Goal: Transaction & Acquisition: Purchase product/service

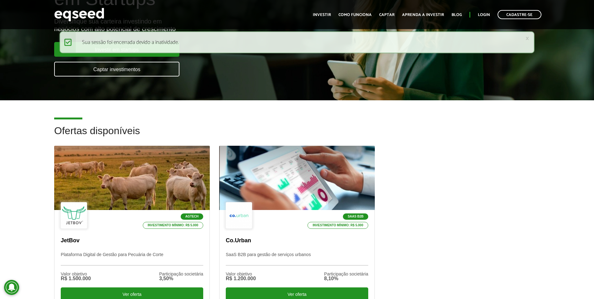
scroll to position [94, 0]
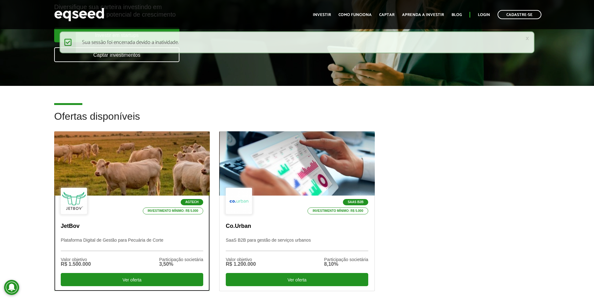
click at [158, 177] on div at bounding box center [132, 163] width 187 height 77
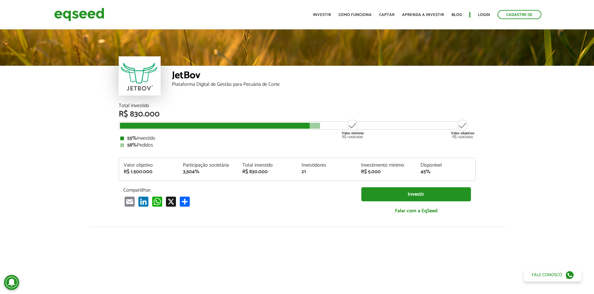
scroll to position [772, 0]
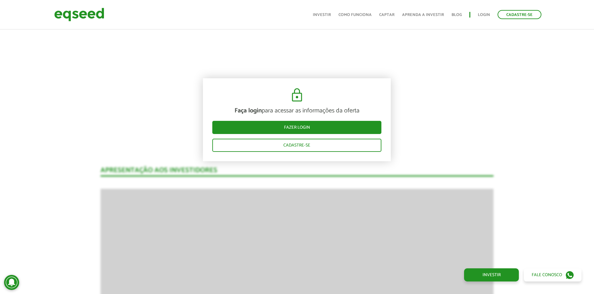
scroll to position [466, 0]
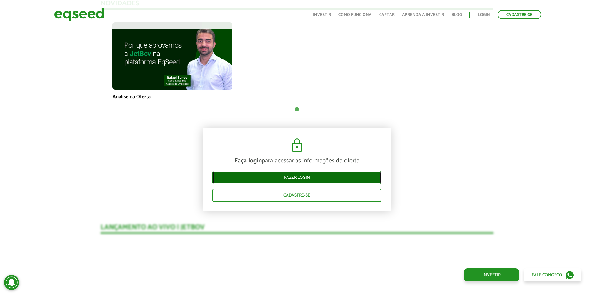
click at [324, 180] on link "Fazer login" at bounding box center [296, 177] width 169 height 13
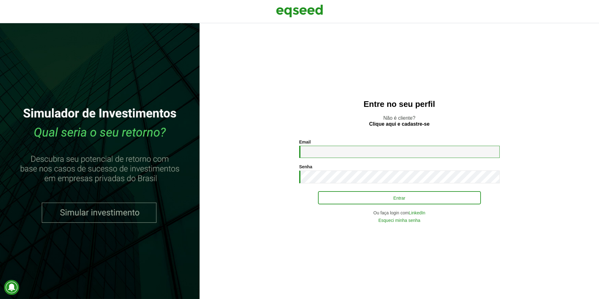
type input "**********"
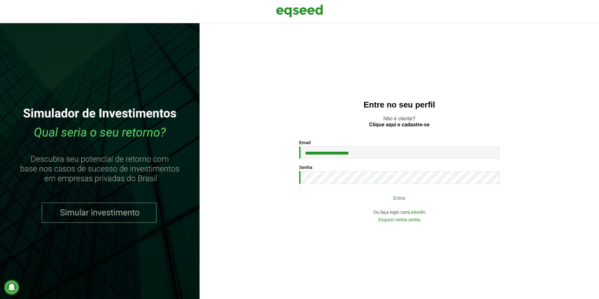
click at [368, 201] on button "Entrar" at bounding box center [399, 198] width 163 height 12
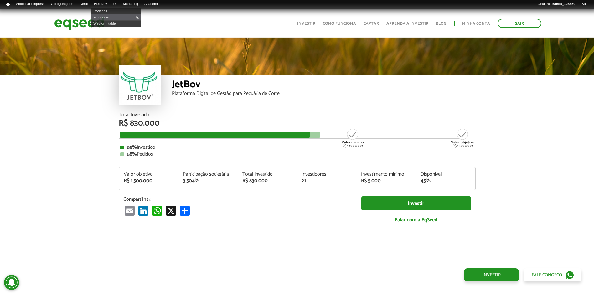
scroll to position [714, 0]
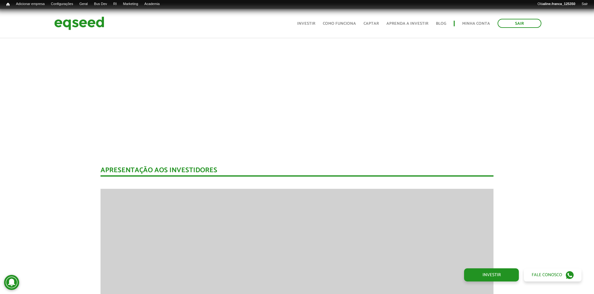
scroll to position [503, 0]
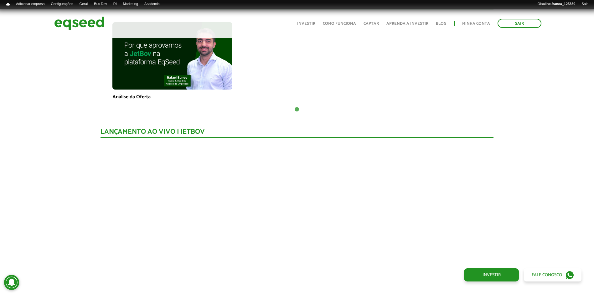
click at [140, 0] on div "Início Índice Adicionar empresa Configurações Busca e metadados URLs alternativ…" at bounding box center [297, 4] width 594 height 9
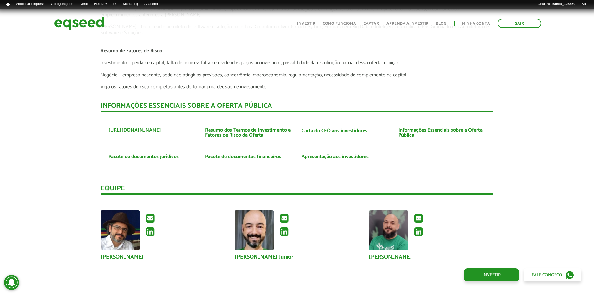
scroll to position [1506, 0]
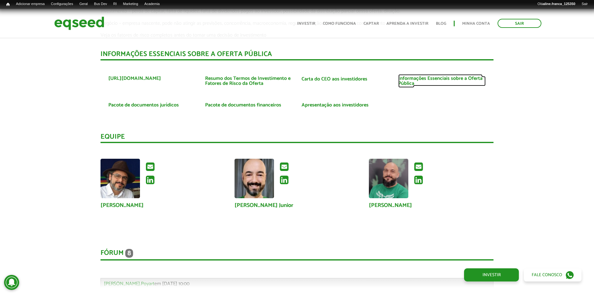
click at [410, 83] on link "Informações Essenciais sobre a Oferta Pública" at bounding box center [441, 81] width 87 height 10
click at [331, 104] on link "Apresentação aos investidores" at bounding box center [335, 105] width 67 height 5
click at [343, 80] on link "Carta do CEO aos investidores" at bounding box center [335, 79] width 66 height 5
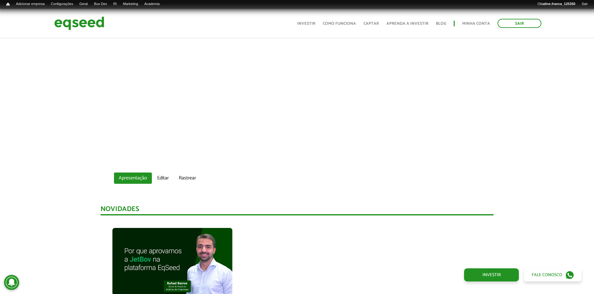
scroll to position [376, 0]
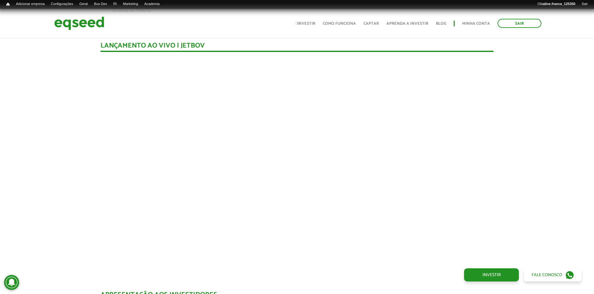
scroll to position [589, 0]
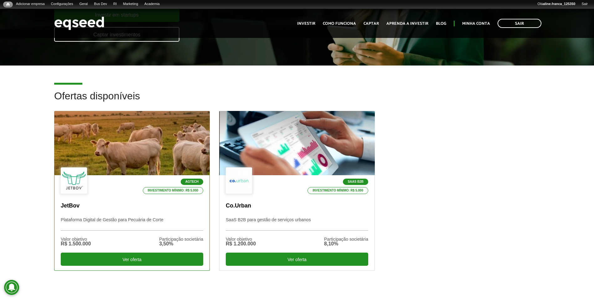
scroll to position [125, 0]
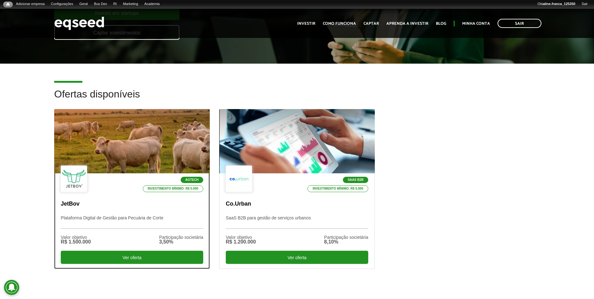
click at [177, 145] on div at bounding box center [132, 141] width 187 height 77
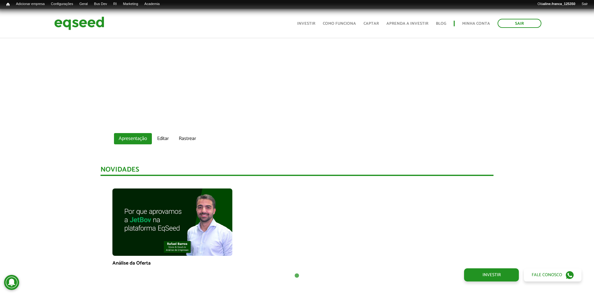
scroll to position [338, 0]
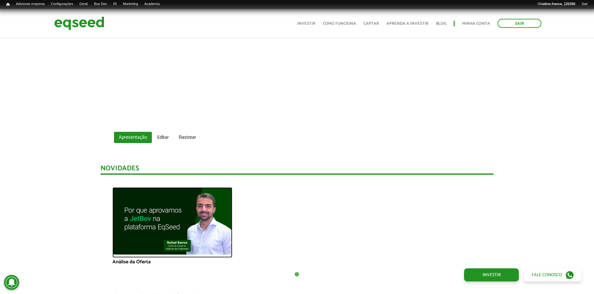
click at [192, 215] on img at bounding box center [172, 220] width 120 height 67
